Goal: Task Accomplishment & Management: Manage account settings

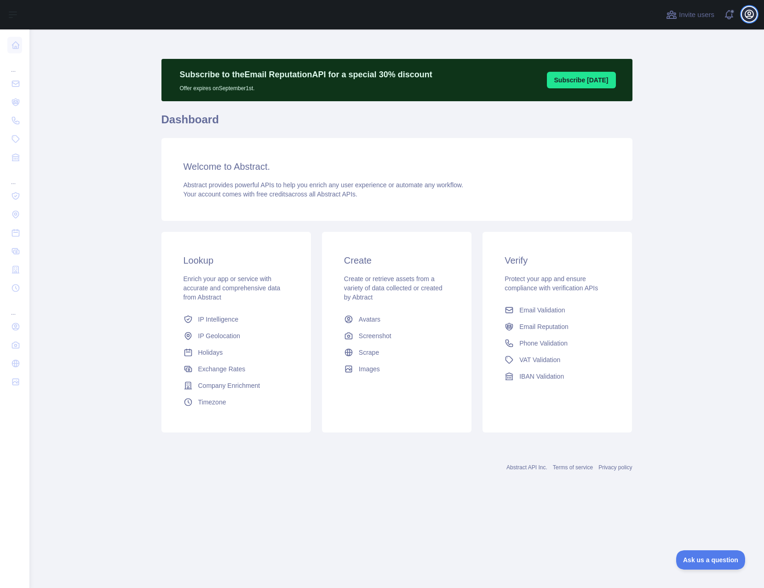
click at [751, 14] on icon "button" at bounding box center [750, 14] width 8 height 8
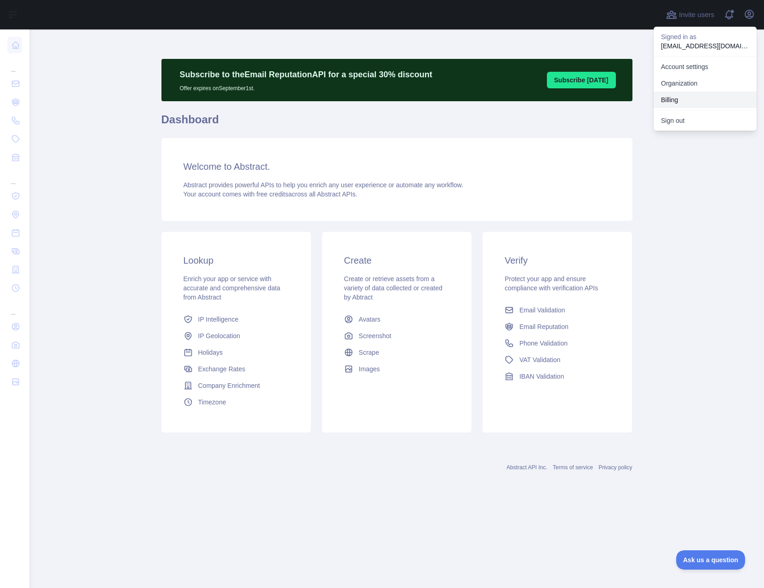
click at [693, 98] on button "Billing" at bounding box center [705, 100] width 103 height 17
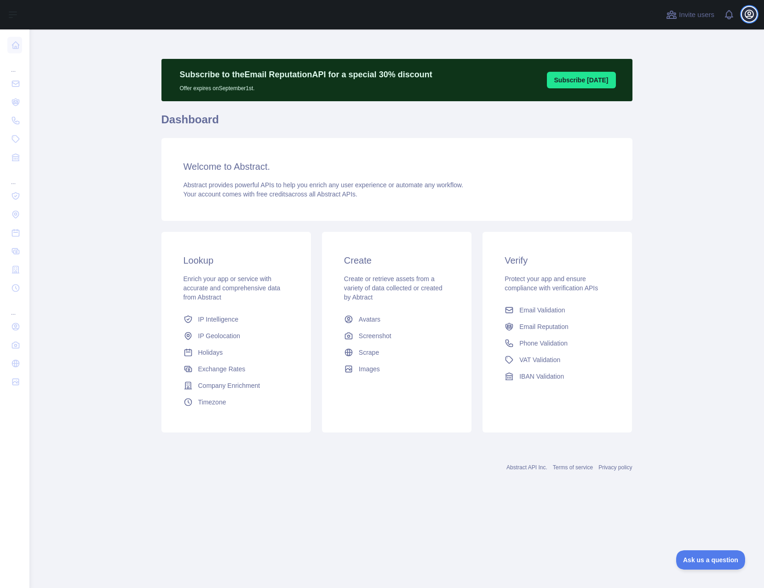
click at [756, 15] on button "Open user menu" at bounding box center [749, 14] width 15 height 15
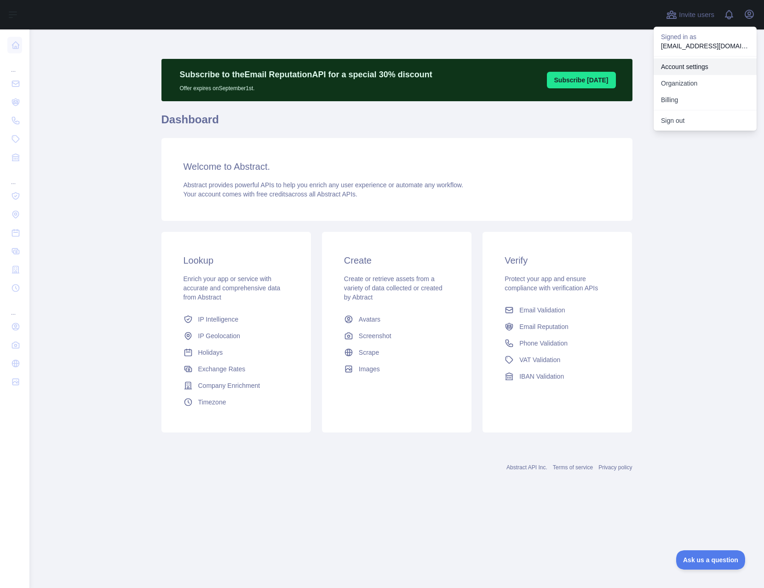
click at [710, 63] on link "Account settings" at bounding box center [705, 66] width 103 height 17
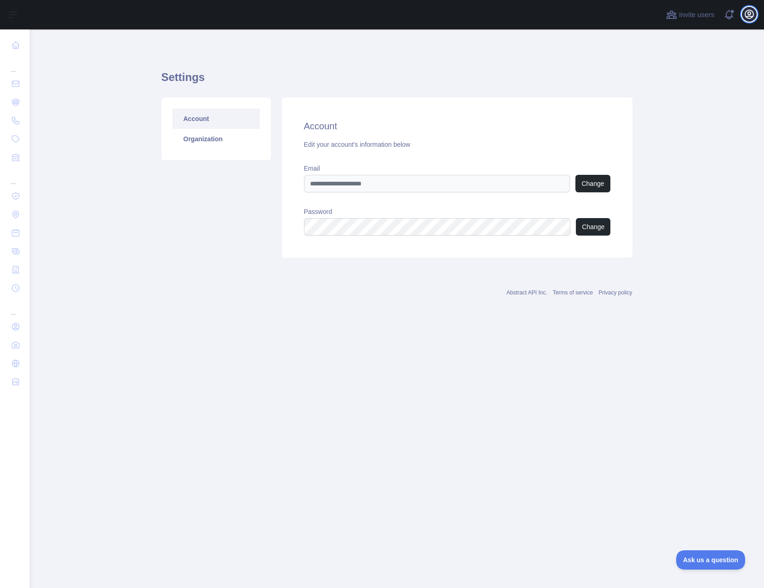
click at [749, 17] on icon "button" at bounding box center [749, 14] width 11 height 11
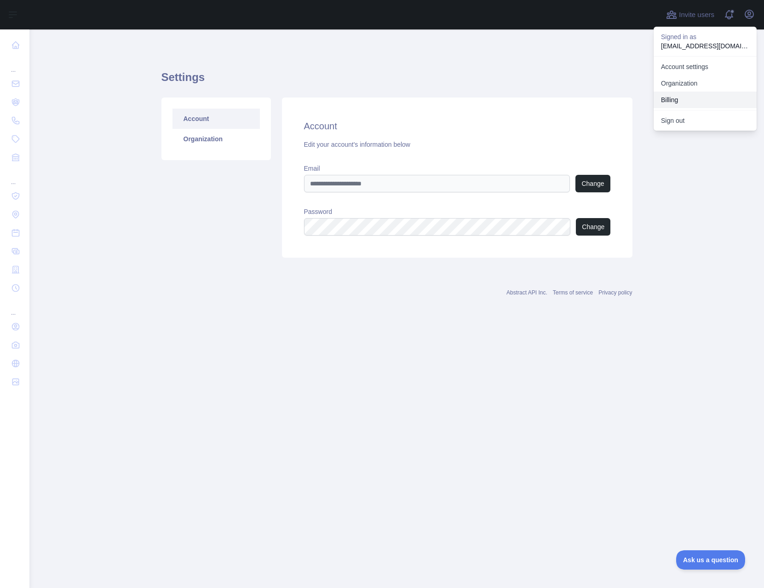
click at [689, 96] on button "Billing" at bounding box center [705, 100] width 103 height 17
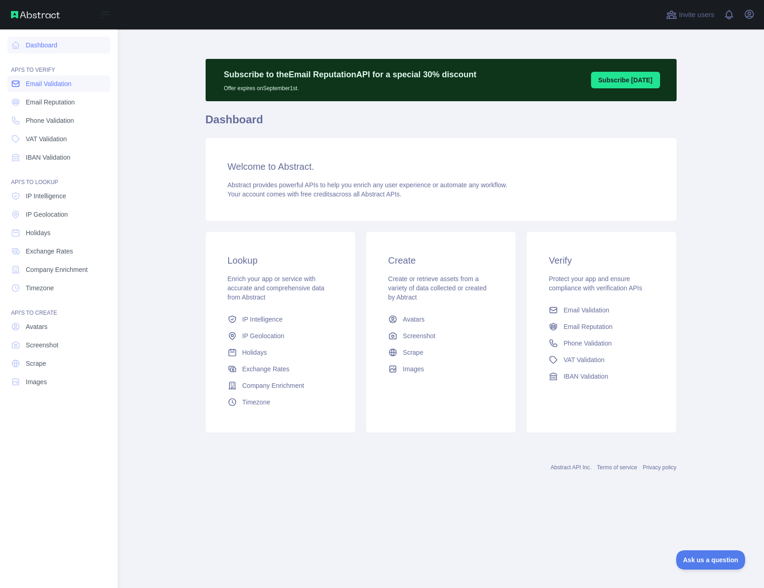
click at [49, 83] on span "Email Validation" at bounding box center [49, 83] width 46 height 9
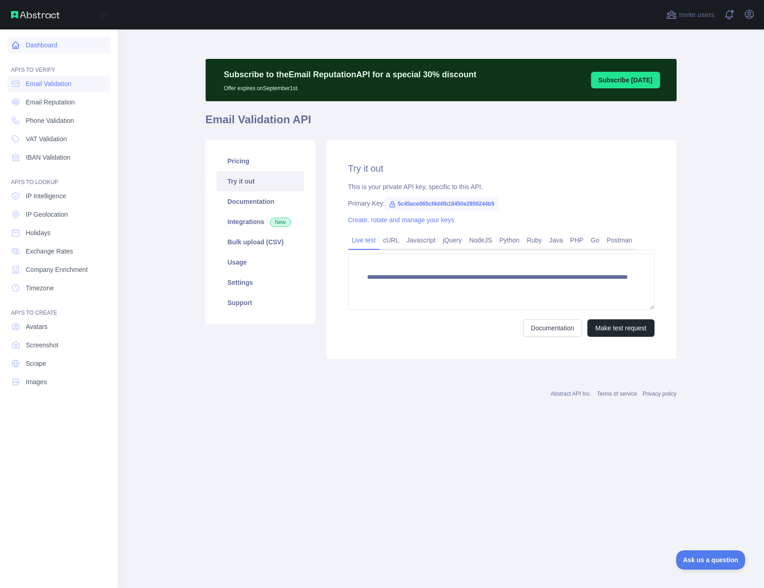
click at [52, 50] on link "Dashboard" at bounding box center [58, 45] width 103 height 17
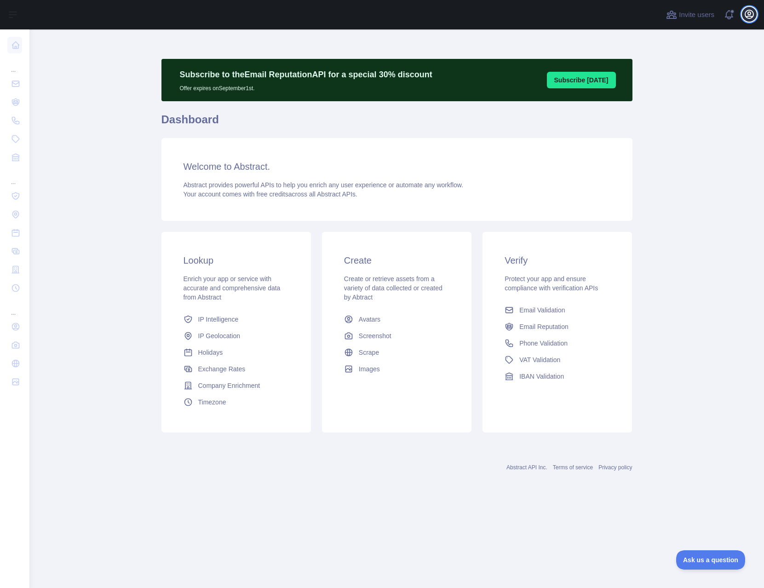
click at [746, 17] on icon "button" at bounding box center [749, 14] width 11 height 11
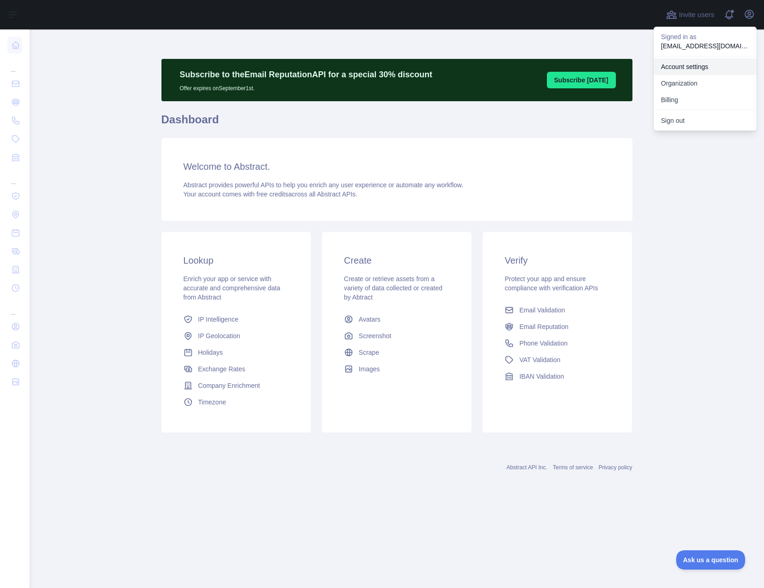
click at [704, 65] on link "Account settings" at bounding box center [705, 66] width 103 height 17
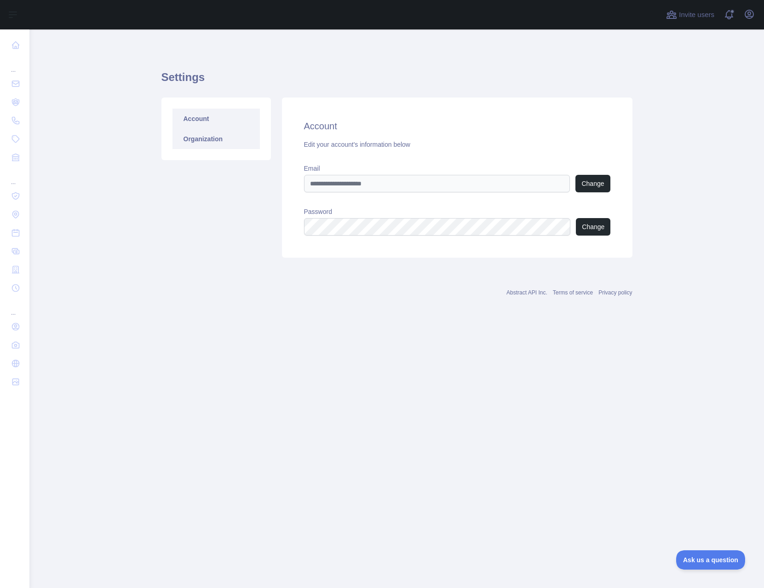
click at [228, 135] on link "Organization" at bounding box center [216, 139] width 87 height 20
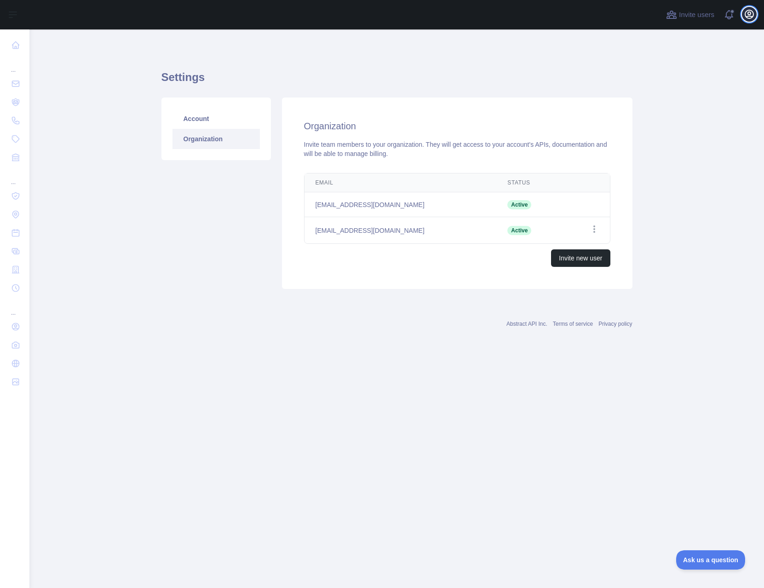
click at [746, 16] on icon "button" at bounding box center [750, 14] width 8 height 8
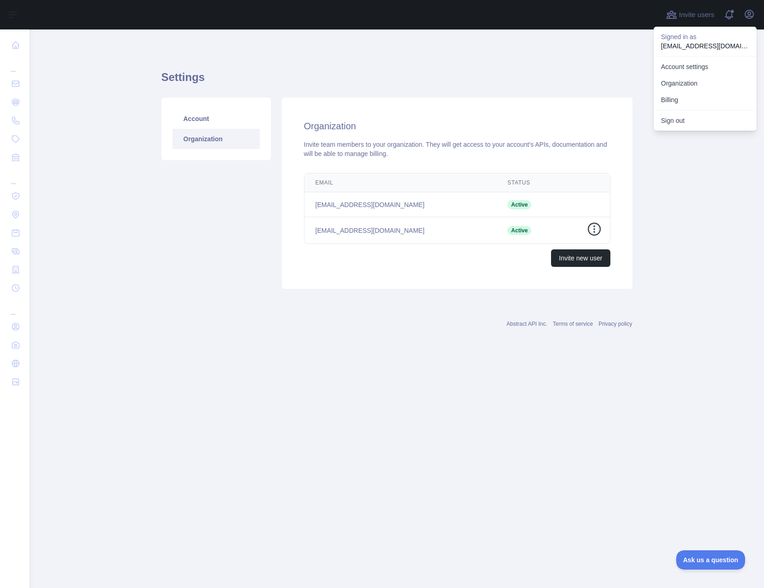
click at [592, 230] on icon "button" at bounding box center [594, 229] width 9 height 9
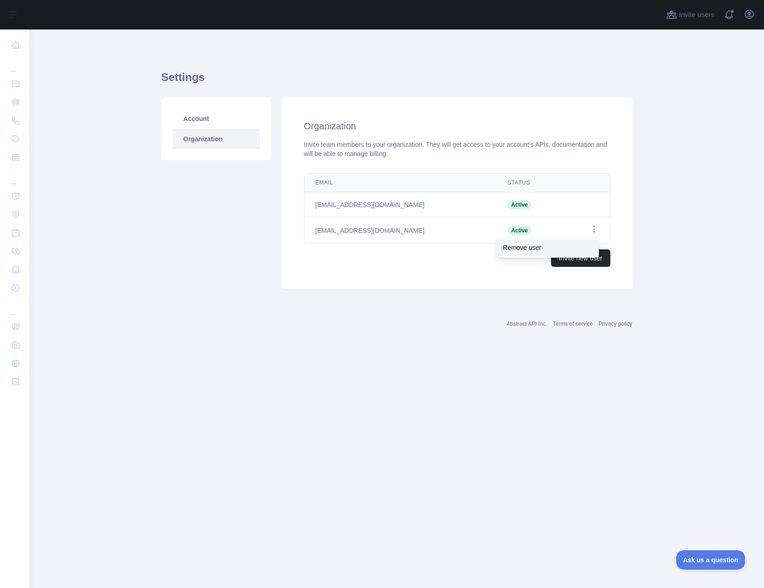
click at [557, 245] on button "Remove user" at bounding box center [547, 247] width 103 height 17
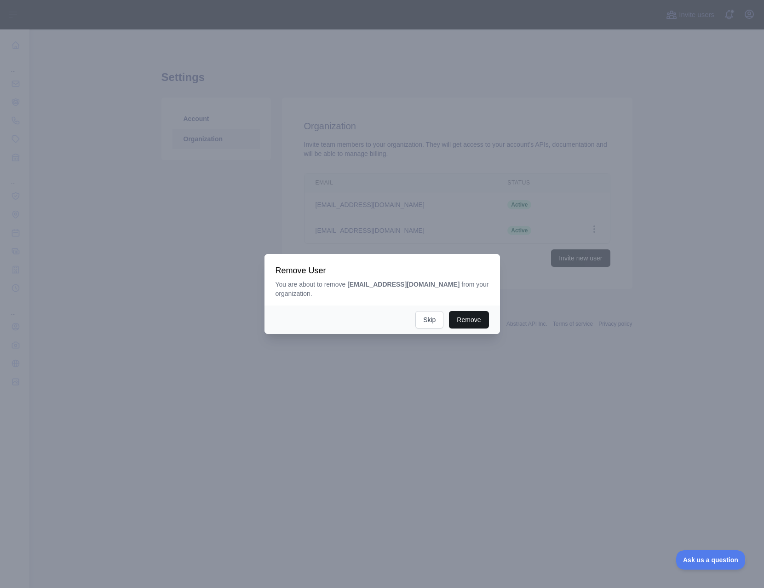
click at [479, 311] on button "Remove" at bounding box center [469, 319] width 40 height 17
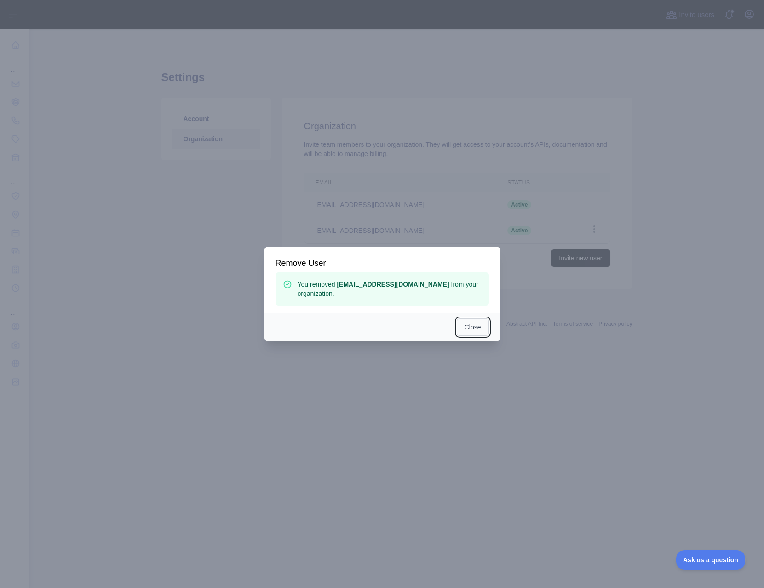
click at [474, 321] on button "Close" at bounding box center [473, 326] width 32 height 17
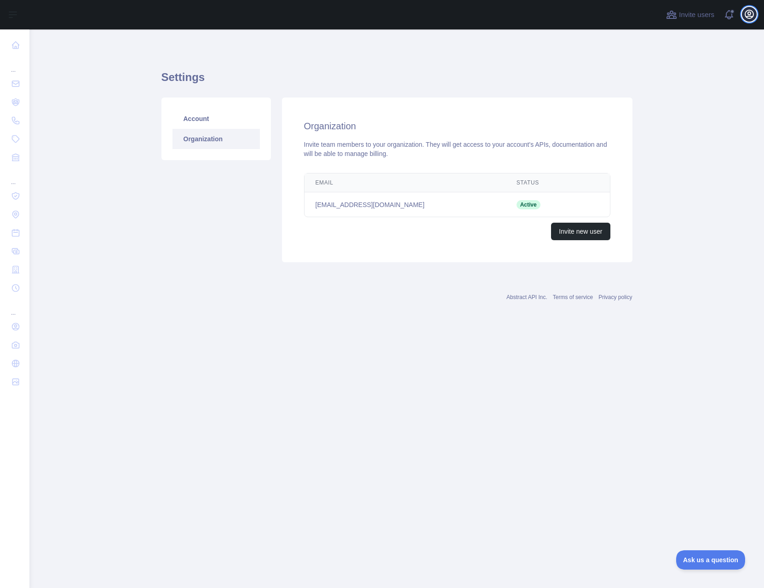
click at [752, 17] on icon "button" at bounding box center [750, 14] width 8 height 8
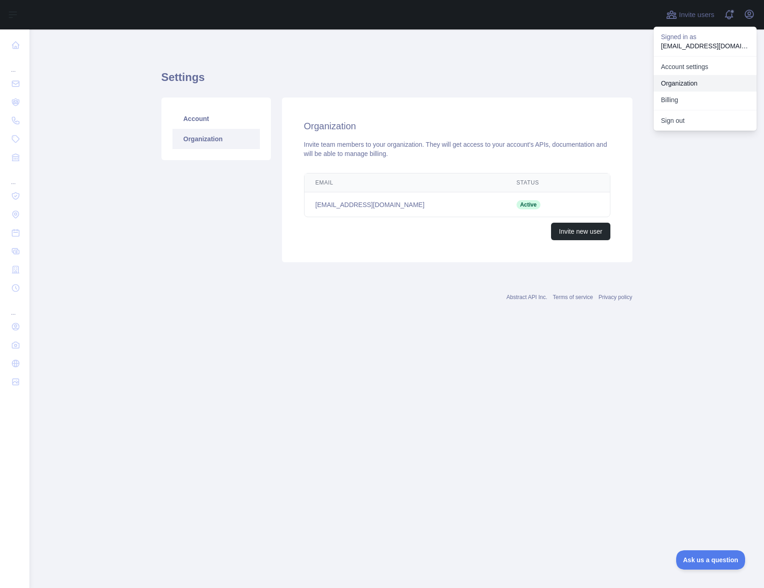
click at [706, 85] on link "Organization" at bounding box center [705, 83] width 103 height 17
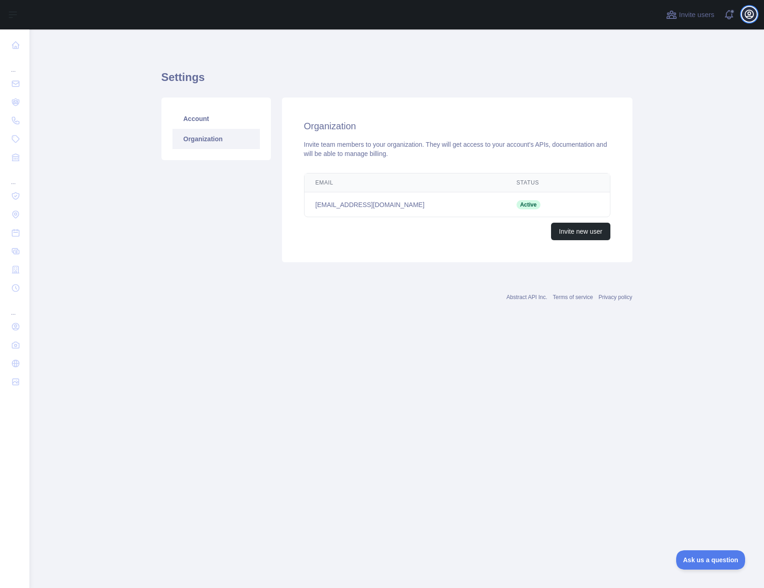
click at [754, 17] on icon "button" at bounding box center [749, 14] width 11 height 11
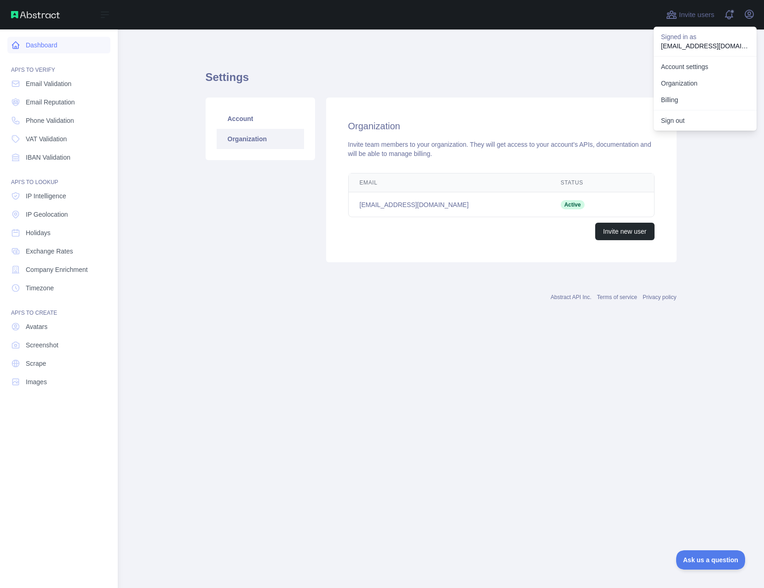
click at [17, 40] on icon at bounding box center [15, 44] width 9 height 9
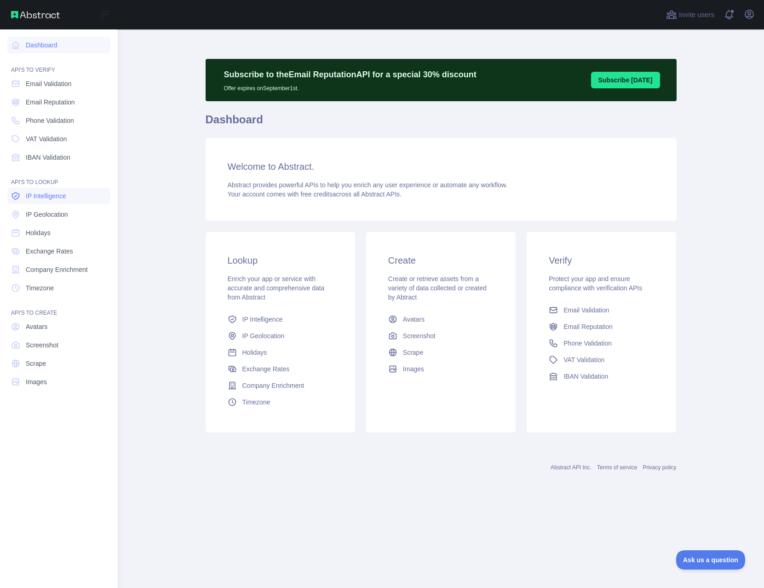
click at [46, 198] on span "IP Intelligence" at bounding box center [46, 195] width 40 height 9
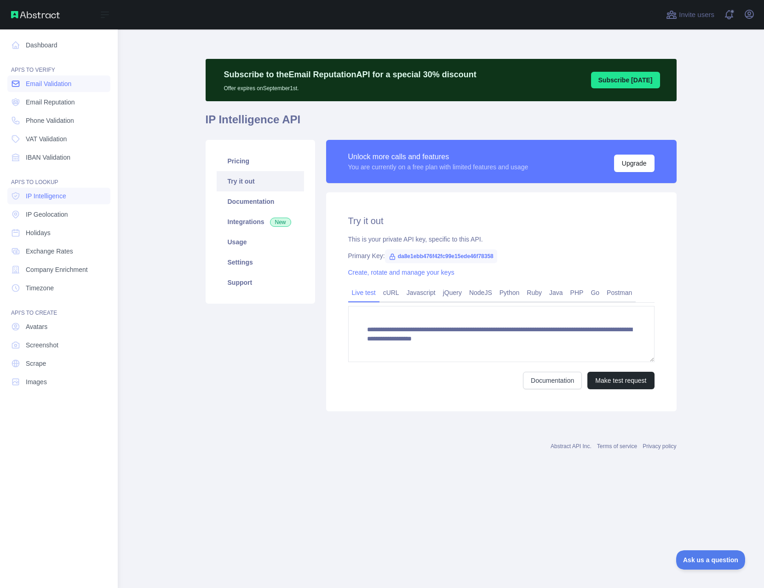
click at [54, 82] on span "Email Validation" at bounding box center [49, 83] width 46 height 9
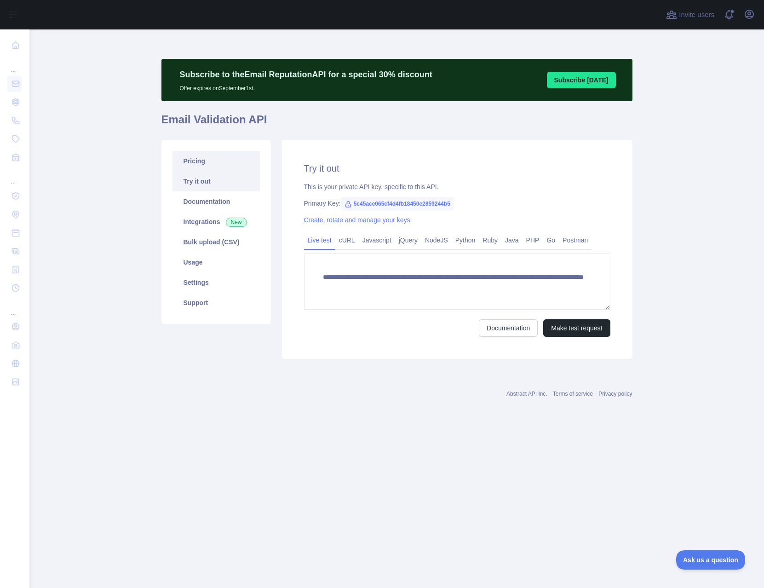
click at [214, 162] on link "Pricing" at bounding box center [216, 161] width 87 height 20
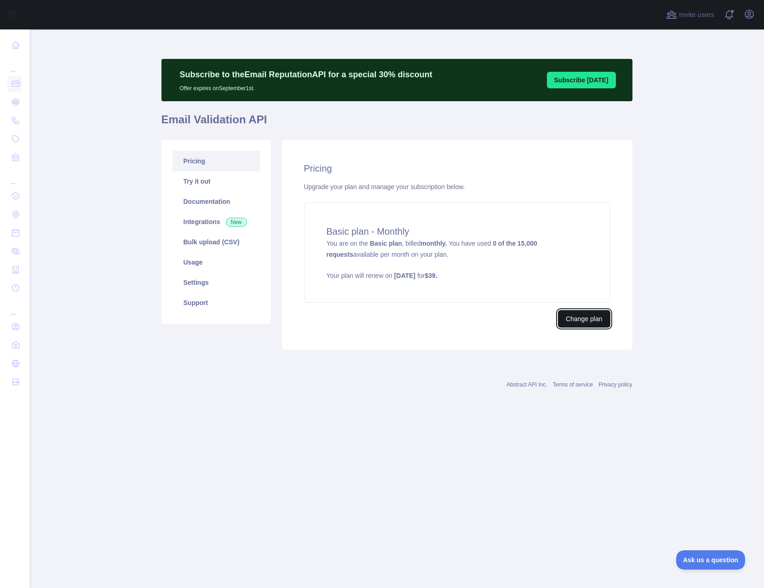
click at [578, 317] on button "Change plan" at bounding box center [584, 318] width 52 height 17
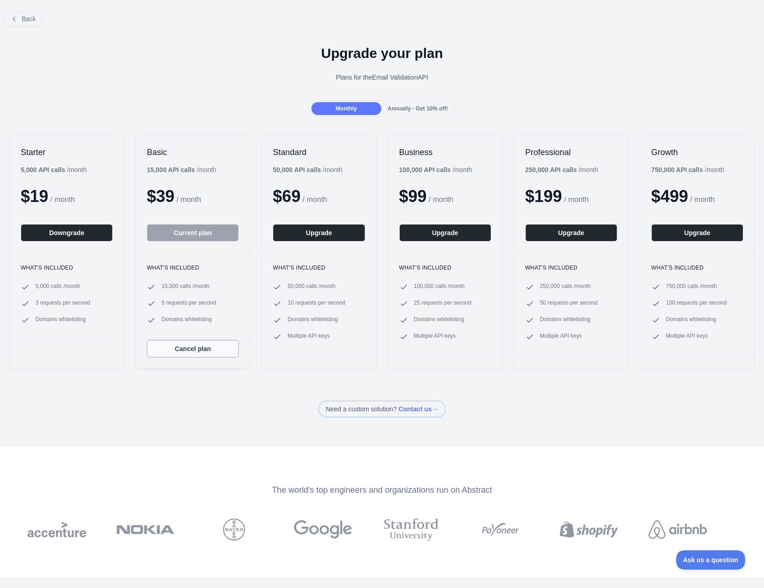
click at [198, 352] on button "Cancel plan" at bounding box center [193, 348] width 92 height 17
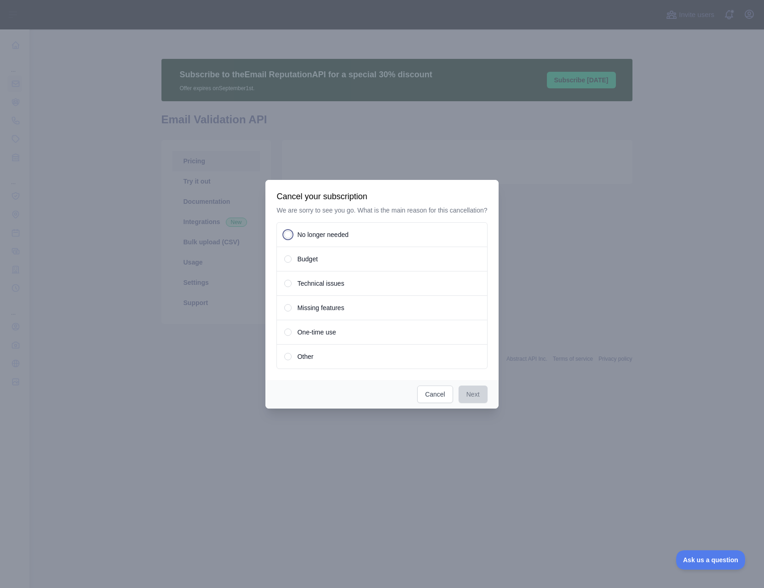
click at [289, 236] on span at bounding box center [287, 234] width 7 height 7
click at [465, 393] on button "Next" at bounding box center [473, 394] width 29 height 17
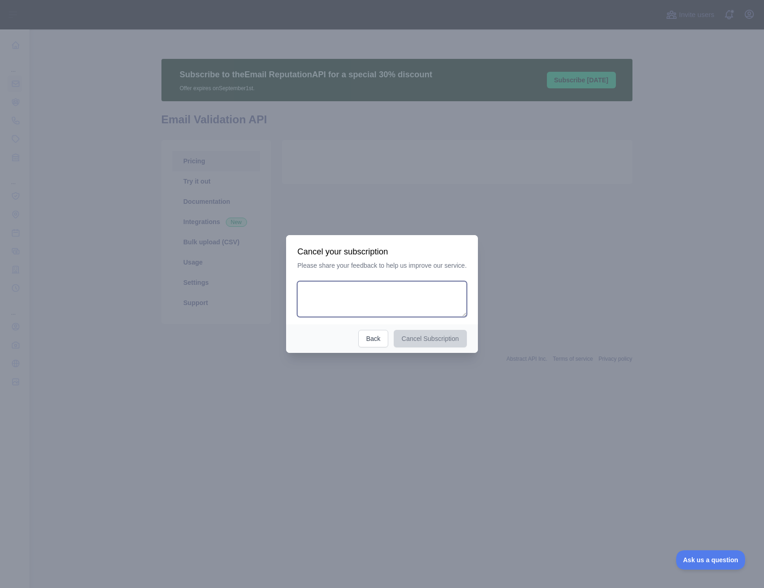
click at [391, 299] on textarea at bounding box center [381, 299] width 169 height 36
type textarea "*"
click at [423, 339] on button "Cancel Subscription" at bounding box center [430, 338] width 73 height 17
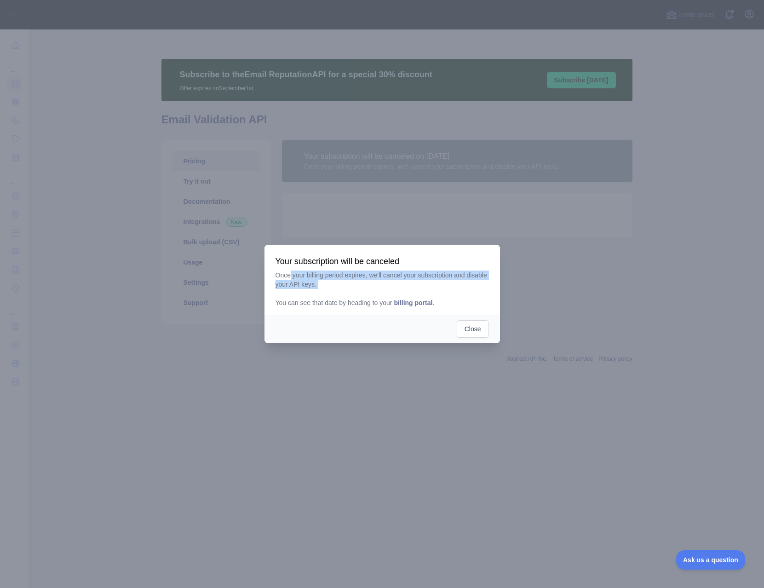
drag, startPoint x: 289, startPoint y: 277, endPoint x: 472, endPoint y: 289, distance: 182.7
click at [472, 289] on p "Once your billing period expires, we'll cancel your subscription and disable yo…" at bounding box center [383, 289] width 214 height 37
click at [473, 333] on button "Close" at bounding box center [473, 328] width 32 height 17
